Goal: Transaction & Acquisition: Book appointment/travel/reservation

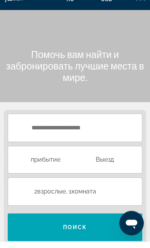
scroll to position [7, 0]
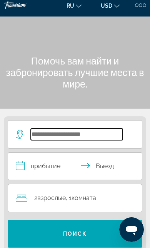
click at [92, 128] on input "Search hotel destination" at bounding box center [77, 134] width 92 height 12
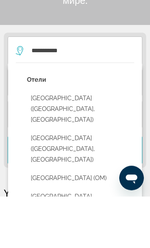
scroll to position [39, 0]
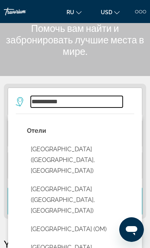
click at [102, 100] on input "**********" at bounding box center [77, 102] width 92 height 12
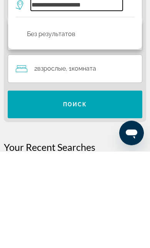
type input "**********"
click at [27, 192] on span "Search" at bounding box center [75, 201] width 134 height 18
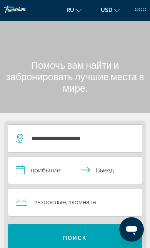
scroll to position [0, 0]
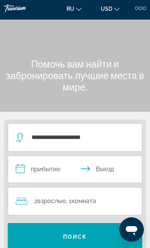
click at [30, 169] on input "**********" at bounding box center [76, 170] width 136 height 29
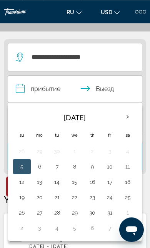
scroll to position [96, 0]
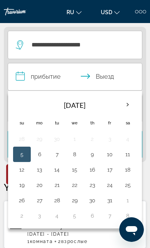
click at [128, 110] on th "Next month" at bounding box center [127, 104] width 17 height 17
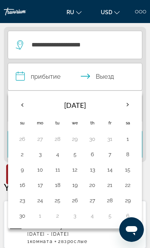
click at [38, 156] on button "3" at bounding box center [39, 154] width 9 height 11
click at [10, 172] on div "Nov 2025 Su Mo Tu We Th Fr Sa 26 27 28 29 30 31 1 2 3 4 5 6 7 8 9 10 11 12 13 1…" at bounding box center [74, 159] width 133 height 137
click at [20, 170] on button "9" at bounding box center [22, 169] width 10 height 11
type input "**********"
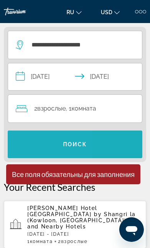
click at [20, 147] on span "Search" at bounding box center [75, 144] width 134 height 18
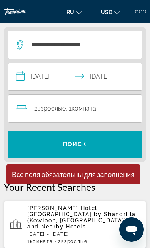
click at [30, 147] on span "Search" at bounding box center [75, 144] width 134 height 18
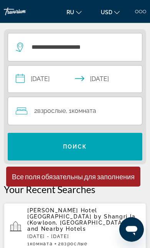
scroll to position [94, 0]
click at [32, 149] on span "Search" at bounding box center [75, 146] width 134 height 18
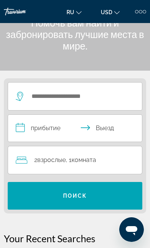
scroll to position [38, 0]
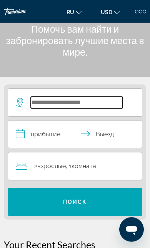
click at [93, 100] on input "Search hotel destination" at bounding box center [77, 103] width 92 height 12
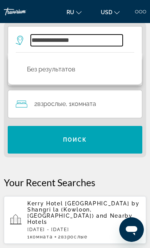
scroll to position [98, 0]
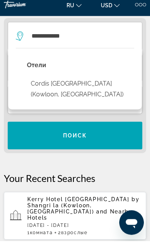
click at [118, 84] on button "Cordis [GEOGRAPHIC_DATA] (Kowloon, [GEOGRAPHIC_DATA])" at bounding box center [80, 95] width 107 height 25
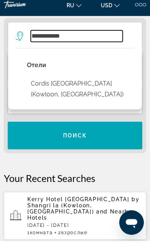
type input "**********"
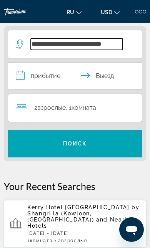
scroll to position [96, 0]
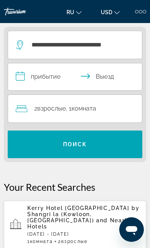
click at [65, 79] on input "**********" at bounding box center [76, 77] width 136 height 29
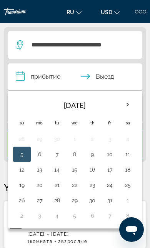
click at [129, 102] on th "Next month" at bounding box center [127, 104] width 17 height 17
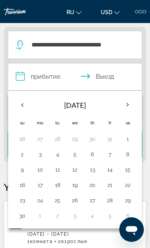
click at [44, 151] on button "3" at bounding box center [39, 154] width 9 height 11
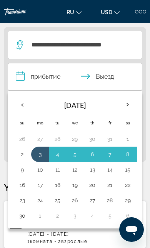
click at [25, 171] on button "9" at bounding box center [22, 169] width 10 height 11
type input "**********"
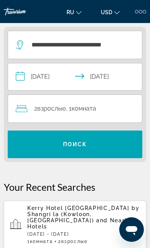
click at [114, 149] on span "Search" at bounding box center [75, 144] width 134 height 18
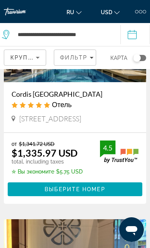
scroll to position [16, 0]
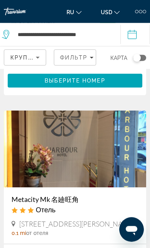
click at [104, 77] on span "Выберите номер" at bounding box center [74, 80] width 60 height 6
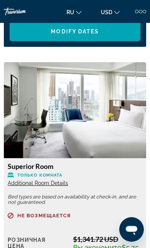
scroll to position [1030, 0]
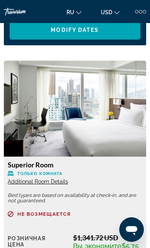
click at [38, 179] on span "Additional Room Details" at bounding box center [38, 181] width 60 height 6
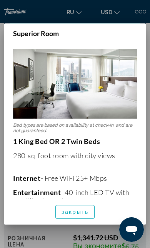
scroll to position [0, 0]
click at [76, 221] on span "button" at bounding box center [75, 211] width 38 height 18
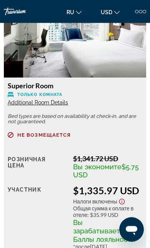
scroll to position [1109, 0]
